Goal: Task Accomplishment & Management: Complete application form

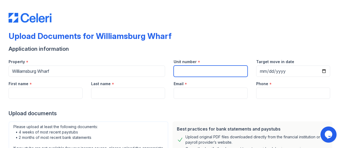
click at [193, 70] on input "Unit number" at bounding box center [211, 70] width 74 height 11
type input "516"
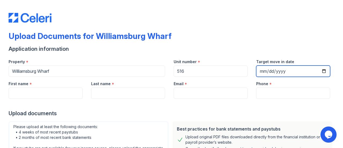
click at [276, 66] on input "Target move in date" at bounding box center [293, 70] width 74 height 11
click at [282, 70] on input "Target move in date" at bounding box center [293, 70] width 74 height 11
click at [322, 71] on input "Target move in date" at bounding box center [293, 70] width 74 height 11
click at [321, 72] on input "Target move in date" at bounding box center [293, 70] width 74 height 11
type input "[DATE]"
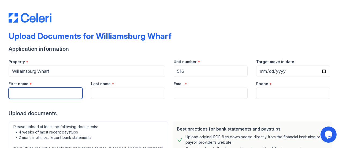
click at [43, 94] on input "First name" at bounding box center [46, 92] width 74 height 11
type input "[PERSON_NAME]"
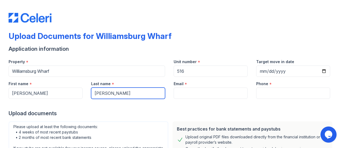
type input "[PERSON_NAME]"
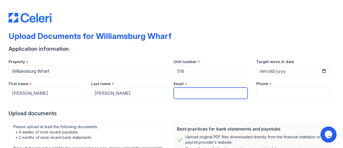
click at [201, 93] on input "Email" at bounding box center [211, 92] width 74 height 11
type input "[PERSON_NAME][EMAIL_ADDRESS][DOMAIN_NAME]"
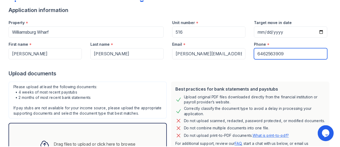
scroll to position [80, 0]
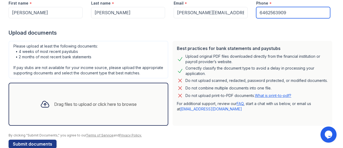
type input "6462563909"
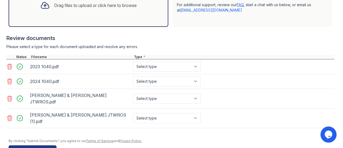
scroll to position [187, 0]
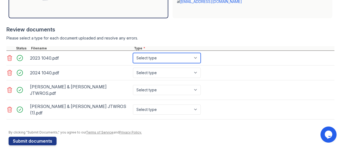
click at [148, 63] on select "Select type Paystub Bank Statement Offer Letter Tax Documents Benefit Award Let…" at bounding box center [167, 58] width 68 height 10
select select "tax_documents"
click at [133, 58] on select "Select type Paystub Bank Statement Offer Letter Tax Documents Benefit Award Let…" at bounding box center [167, 58] width 68 height 10
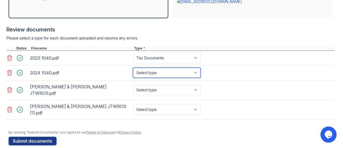
click at [156, 78] on select "Select type Paystub Bank Statement Offer Letter Tax Documents Benefit Award Let…" at bounding box center [167, 72] width 68 height 10
select select "tax_documents"
click at [133, 72] on select "Select type Paystub Bank Statement Offer Letter Tax Documents Benefit Award Let…" at bounding box center [167, 72] width 68 height 10
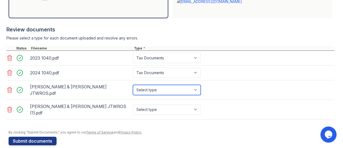
click at [164, 93] on select "Select type Paystub Bank Statement Offer Letter Tax Documents Benefit Award Let…" at bounding box center [167, 90] width 68 height 10
select select "investment_account_statement"
click at [133, 86] on select "Select type Paystub Bank Statement Offer Letter Tax Documents Benefit Award Let…" at bounding box center [167, 90] width 68 height 10
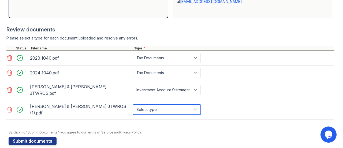
click at [159, 111] on select "Select type Paystub Bank Statement Offer Letter Tax Documents Benefit Award Let…" at bounding box center [167, 109] width 68 height 10
select select "investment_account_statement"
click at [133, 104] on select "Select type Paystub Bank Statement Offer Letter Tax Documents Benefit Award Let…" at bounding box center [167, 109] width 68 height 10
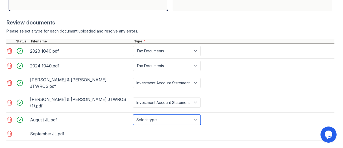
click at [172, 120] on select "Select type Paystub Bank Statement Offer Letter Tax Documents Benefit Award Let…" at bounding box center [167, 119] width 68 height 10
select select "bank_statement"
click at [133, 114] on select "Select type Paystub Bank Statement Offer Letter Tax Documents Benefit Award Let…" at bounding box center [167, 119] width 68 height 10
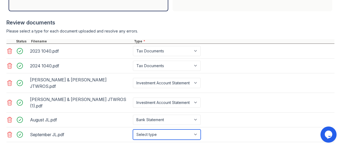
click at [161, 132] on select "Select type Paystub Bank Statement Offer Letter Tax Documents Benefit Award Let…" at bounding box center [167, 134] width 68 height 10
select select "bank_statement"
click at [133, 129] on select "Select type Paystub Bank Statement Offer Letter Tax Documents Benefit Award Let…" at bounding box center [167, 134] width 68 height 10
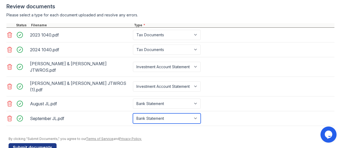
scroll to position [223, 0]
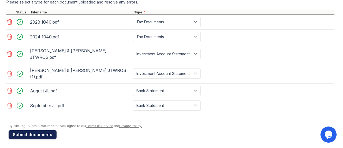
click at [48, 131] on button "Submit documents" at bounding box center [33, 134] width 48 height 9
